Goal: Task Accomplishment & Management: Use online tool/utility

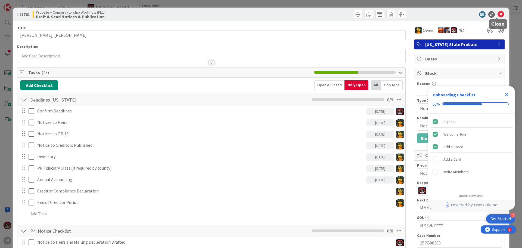
click at [498, 13] on icon at bounding box center [501, 14] width 7 height 7
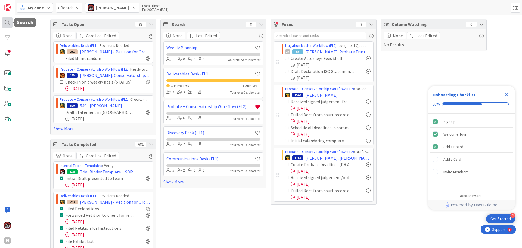
drag, startPoint x: 4, startPoint y: 22, endPoint x: 7, endPoint y: 23, distance: 3.2
click at [4, 22] on div at bounding box center [7, 22] width 11 height 11
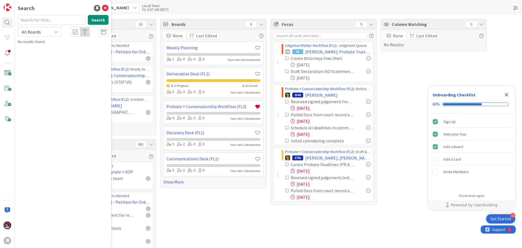
click at [52, 19] on input "text" at bounding box center [52, 20] width 68 height 10
type input "[PERSON_NAME]"
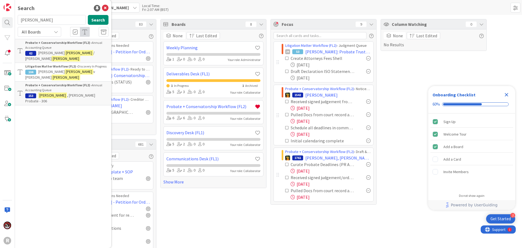
click at [59, 64] on b "Litigation Matter Workflow (FL2) ›" at bounding box center [51, 66] width 53 height 4
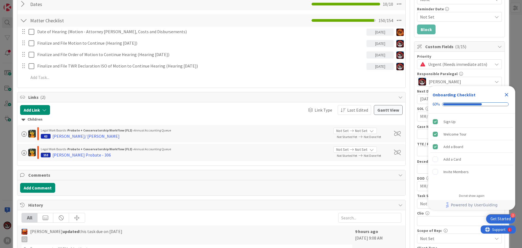
scroll to position [54, 0]
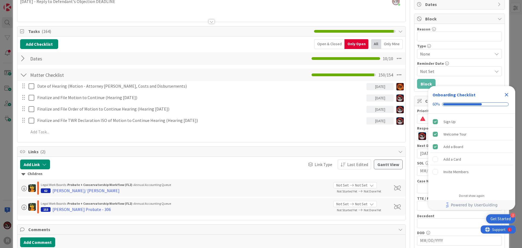
click at [61, 137] on div "Date of Hearing (Motion - Attorney Fees, Costs and Disbursements) [DATE] Update…" at bounding box center [211, 110] width 383 height 58
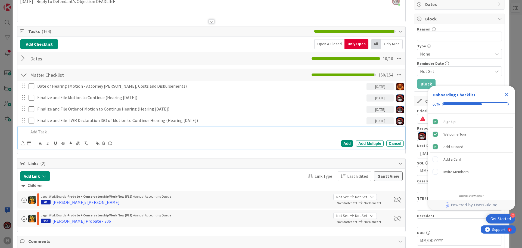
click at [61, 134] on p at bounding box center [215, 132] width 373 height 6
drag, startPoint x: 43, startPoint y: 131, endPoint x: 25, endPoint y: 130, distance: 17.4
click at [25, 130] on div "[PERSON_NAME] - File Order if No Objection (Motion to Continue Hearing)" at bounding box center [212, 132] width 384 height 10
click at [27, 144] on icon at bounding box center [29, 143] width 4 height 4
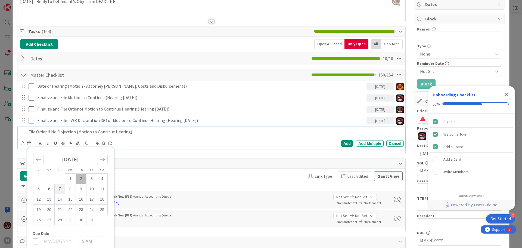
click at [58, 191] on td "7" at bounding box center [60, 189] width 11 height 10
type input "[DATE]"
click at [341, 144] on div "Add" at bounding box center [347, 143] width 12 height 7
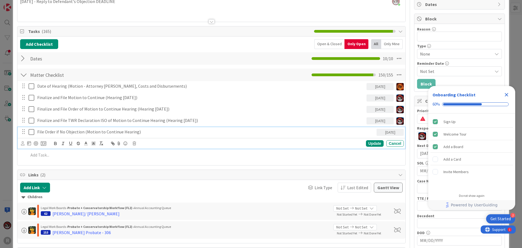
click at [62, 136] on div "File Order if No Objection (Motion to Continue Hearing)" at bounding box center [206, 132] width 342 height 10
click at [35, 143] on div at bounding box center [36, 143] width 4 height 4
click at [371, 143] on div "Update" at bounding box center [375, 143] width 18 height 7
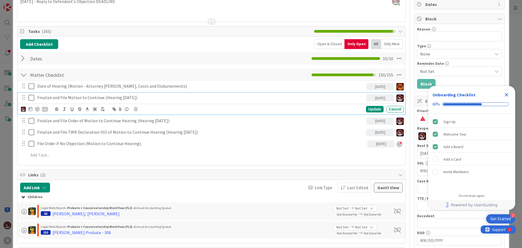
click at [115, 98] on p "Finalize and File Motion to Continue (Hearing [DATE])" at bounding box center [200, 97] width 327 height 6
click at [38, 108] on div at bounding box center [37, 109] width 4 height 4
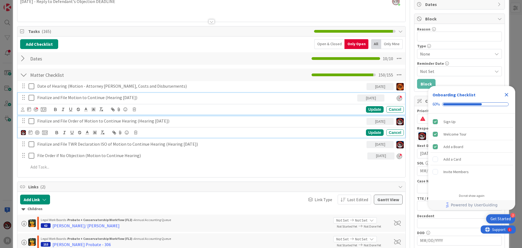
click at [48, 119] on p "Finalize and File Order of Motion to Continue Hearing (Hearing [DATE])" at bounding box center [200, 121] width 327 height 6
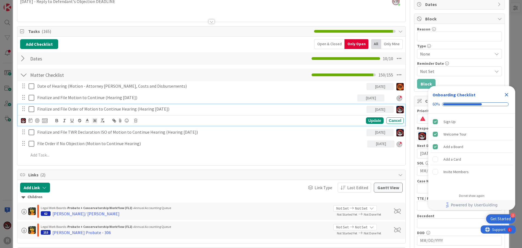
scroll to position [42, 0]
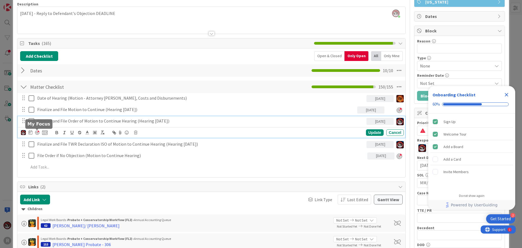
click at [38, 132] on div at bounding box center [37, 132] width 4 height 4
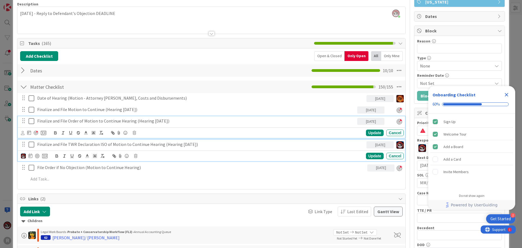
click at [50, 144] on p "Finalize and File TWR Declaration ISO of Motion to Continue Hearing (Hearing [D…" at bounding box center [200, 144] width 327 height 6
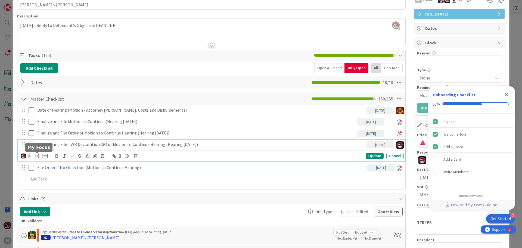
click at [38, 155] on div at bounding box center [37, 156] width 4 height 4
click at [377, 157] on div "Update" at bounding box center [375, 156] width 18 height 7
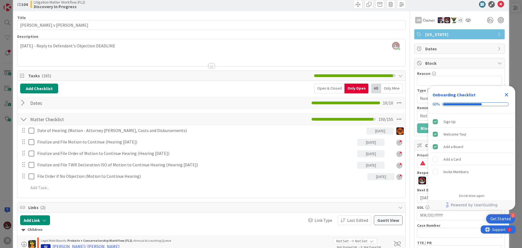
scroll to position [0, 0]
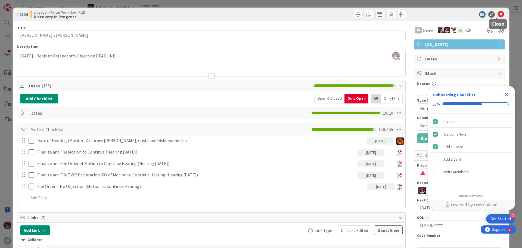
click at [498, 14] on icon at bounding box center [501, 14] width 7 height 7
